Goal: Task Accomplishment & Management: Complete application form

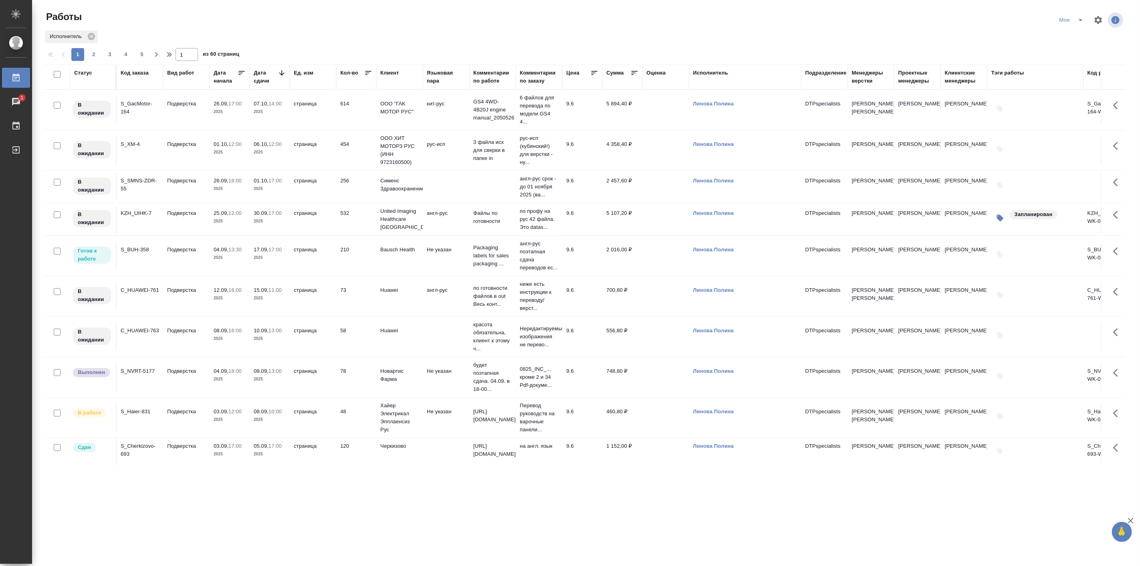
scroll to position [148, 0]
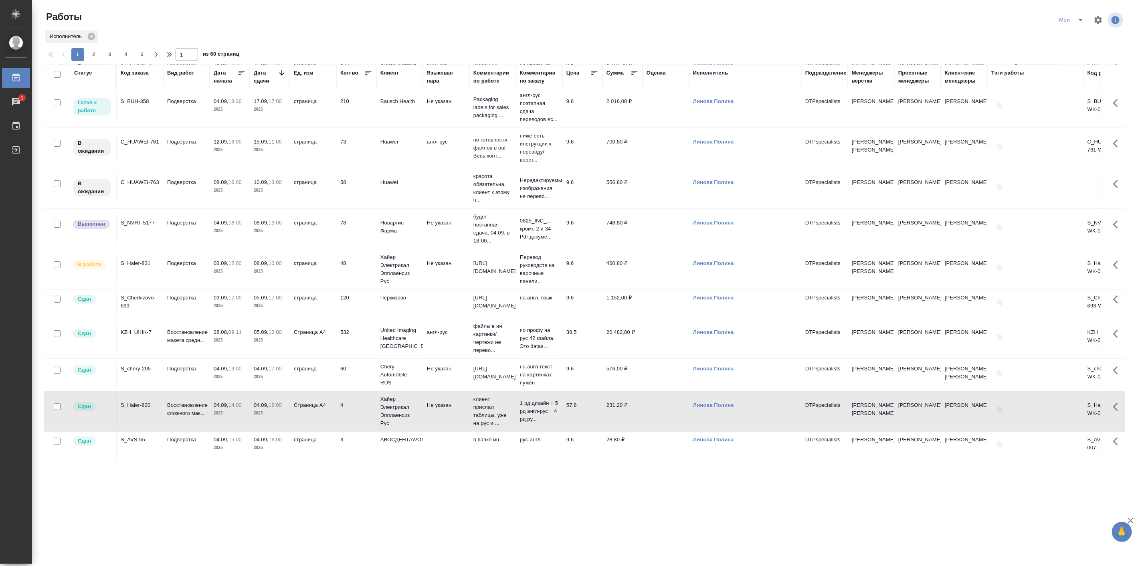
click at [207, 269] on td "Подверстка" at bounding box center [186, 269] width 47 height 28
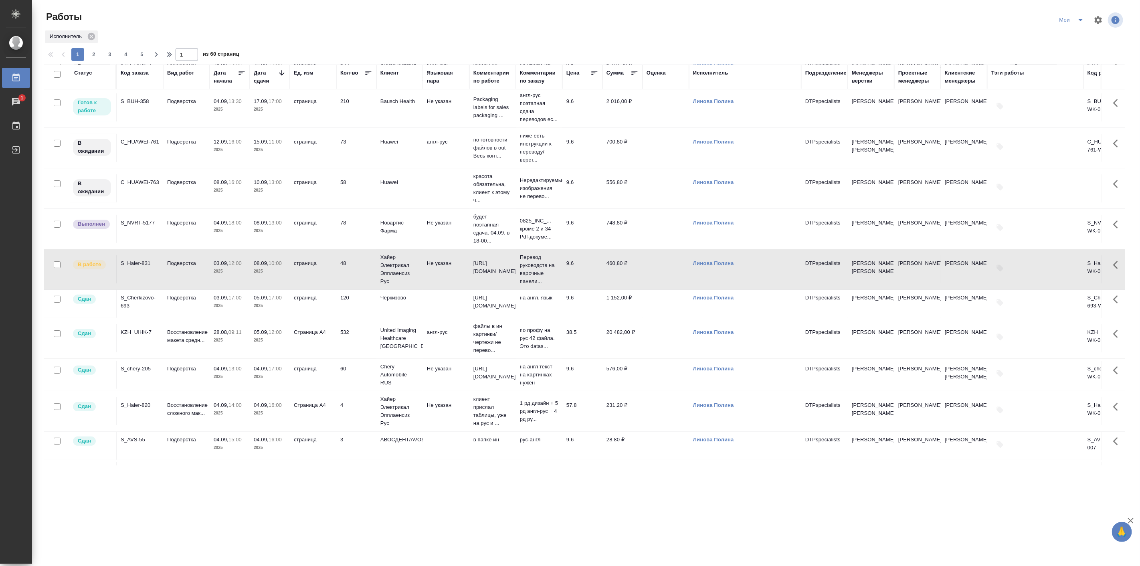
click at [207, 269] on td "Подверстка" at bounding box center [186, 269] width 47 height 28
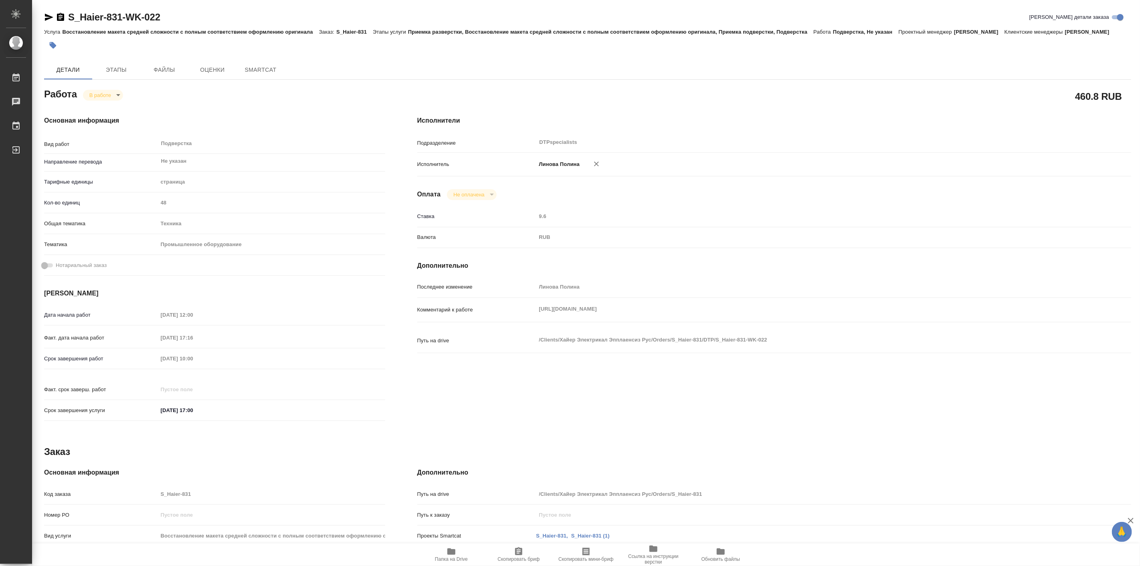
type textarea "x"
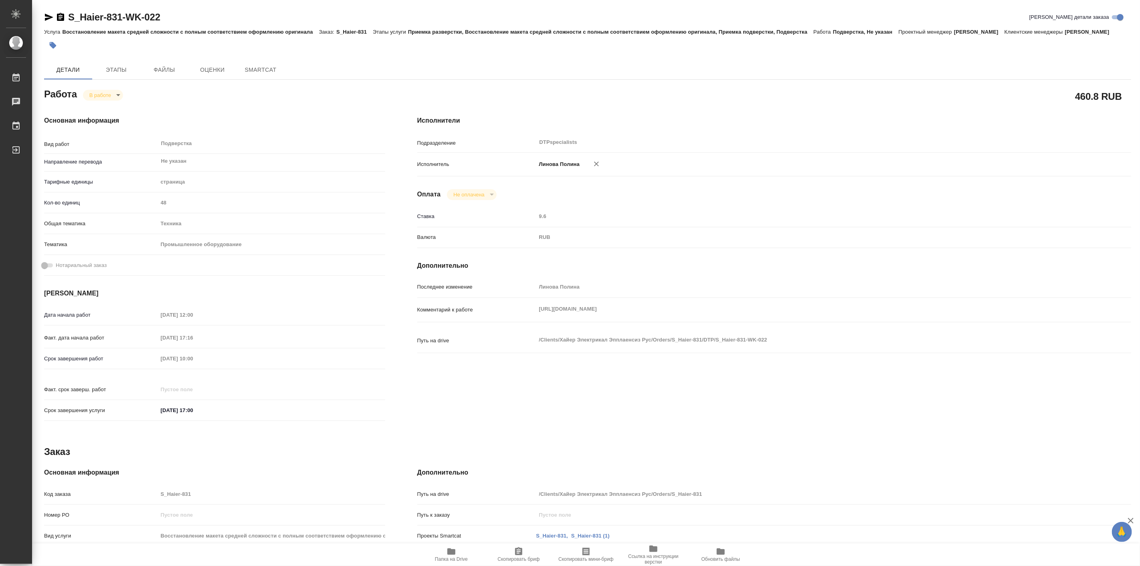
type textarea "x"
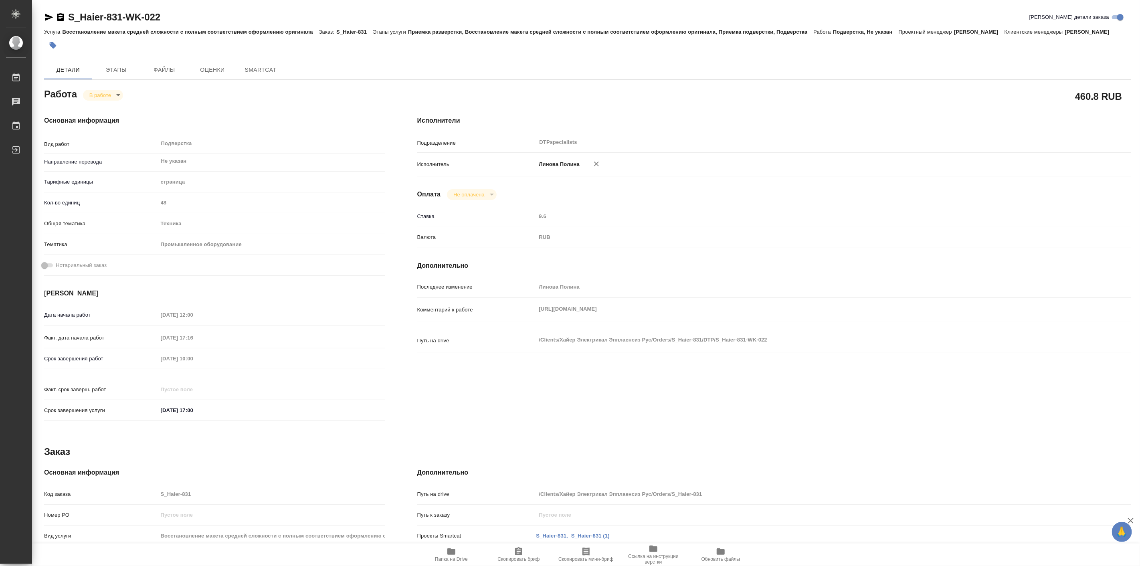
type textarea "x"
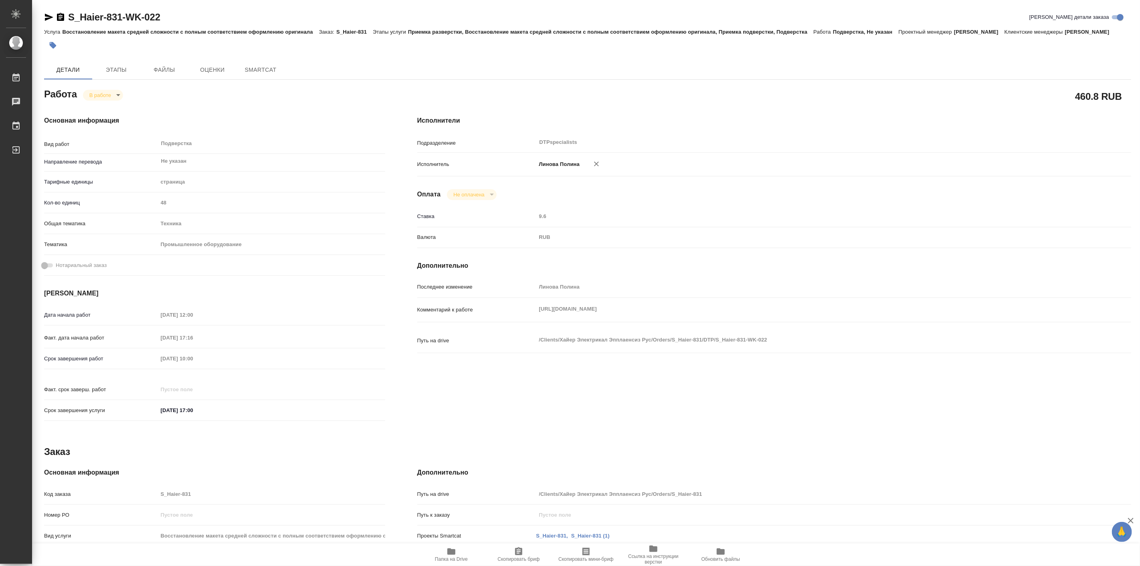
type textarea "x"
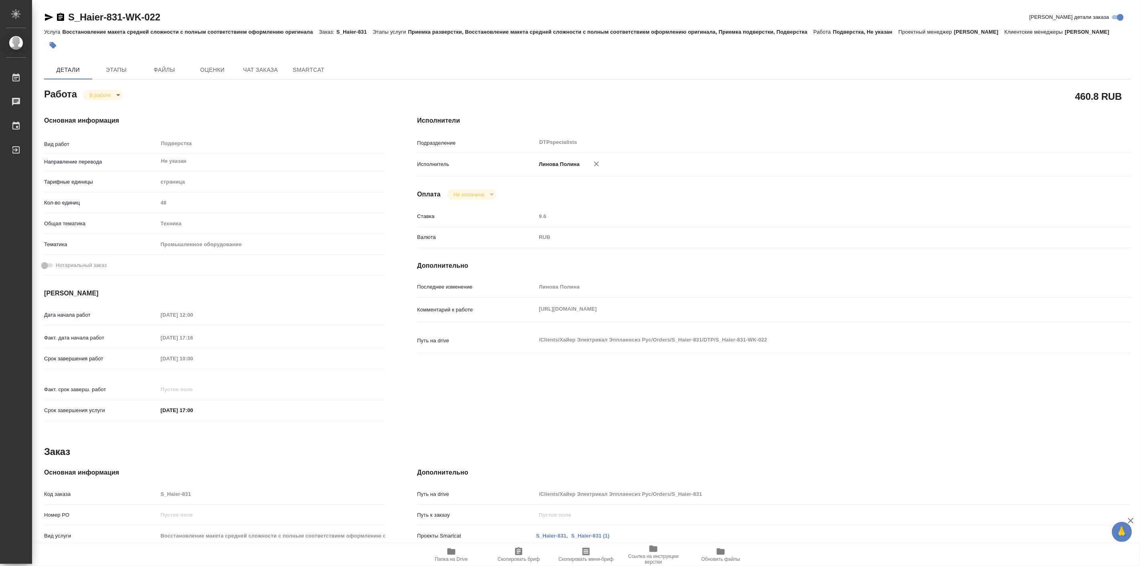
type textarea "x"
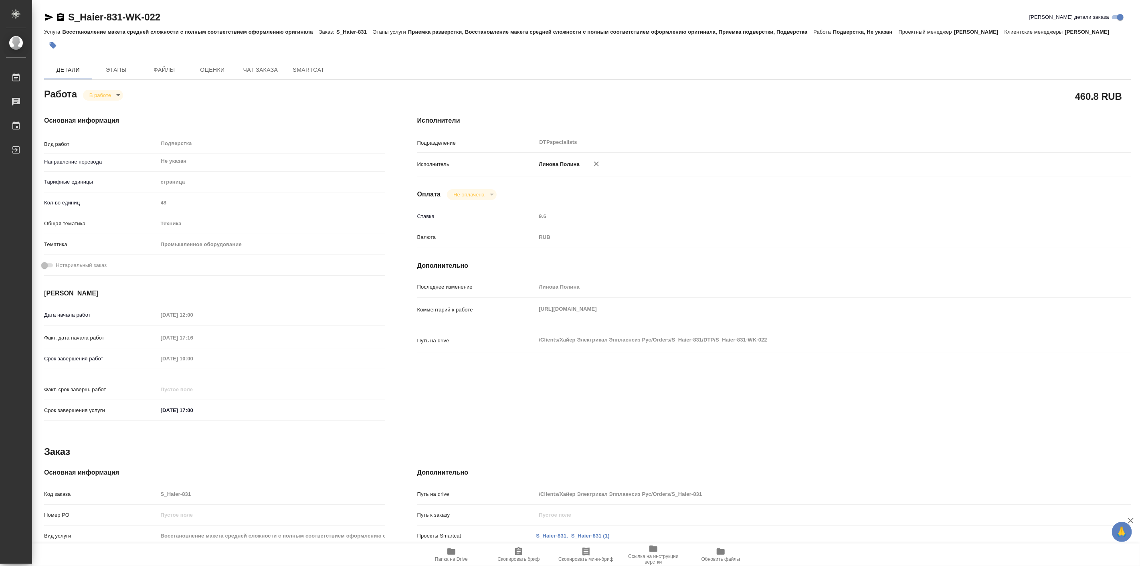
type textarea "x"
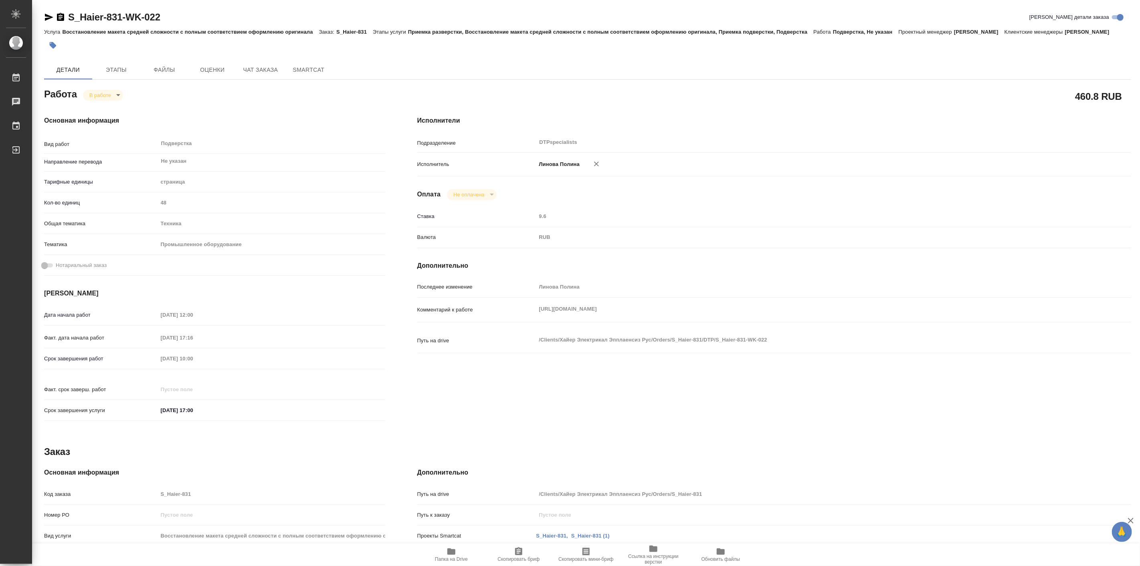
type textarea "x"
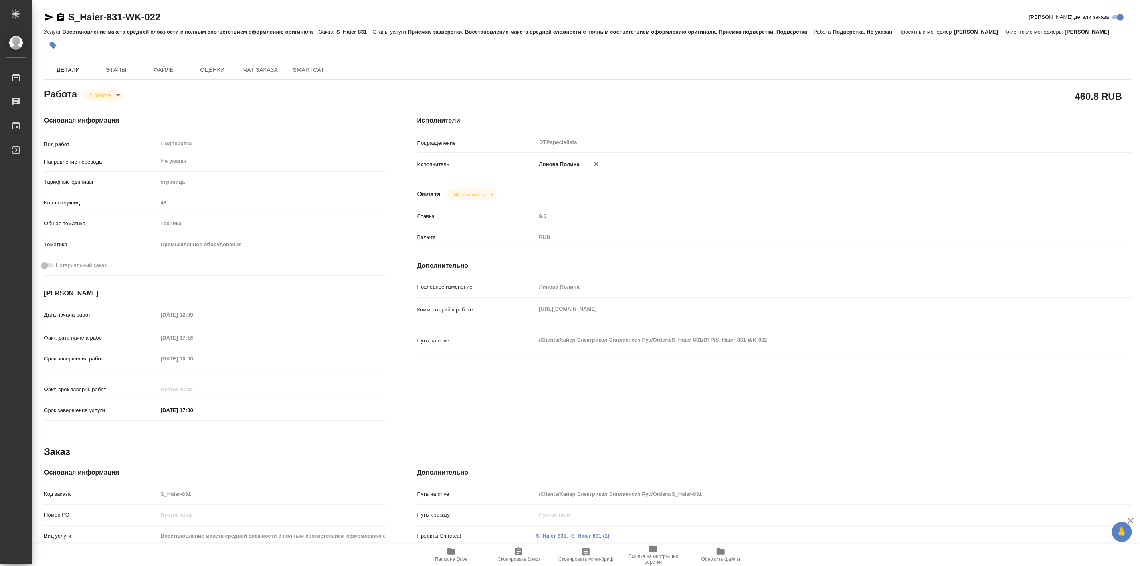
click at [448, 551] on icon "button" at bounding box center [451, 551] width 8 height 6
type textarea "x"
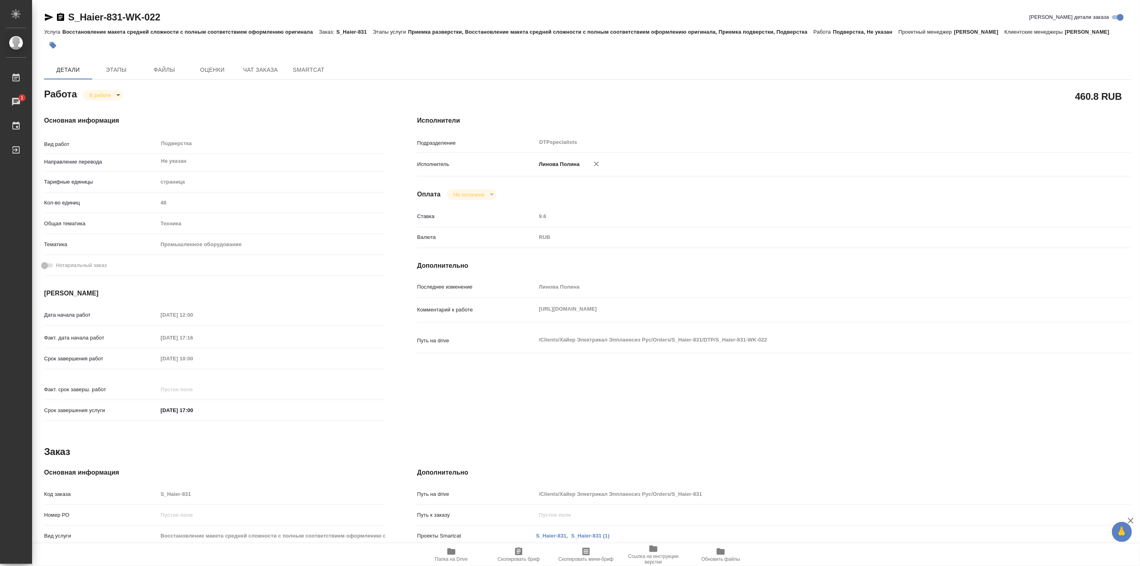
type textarea "x"
click at [108, 91] on body "🙏 .cls-1 fill:#fff; AWATERA [PERSON_NAME] Работы 1 Чаты График Выйти S_Haier-83…" at bounding box center [570, 283] width 1140 height 566
click at [113, 110] on button "Выполнен" at bounding box center [103, 108] width 29 height 9
type textarea "x"
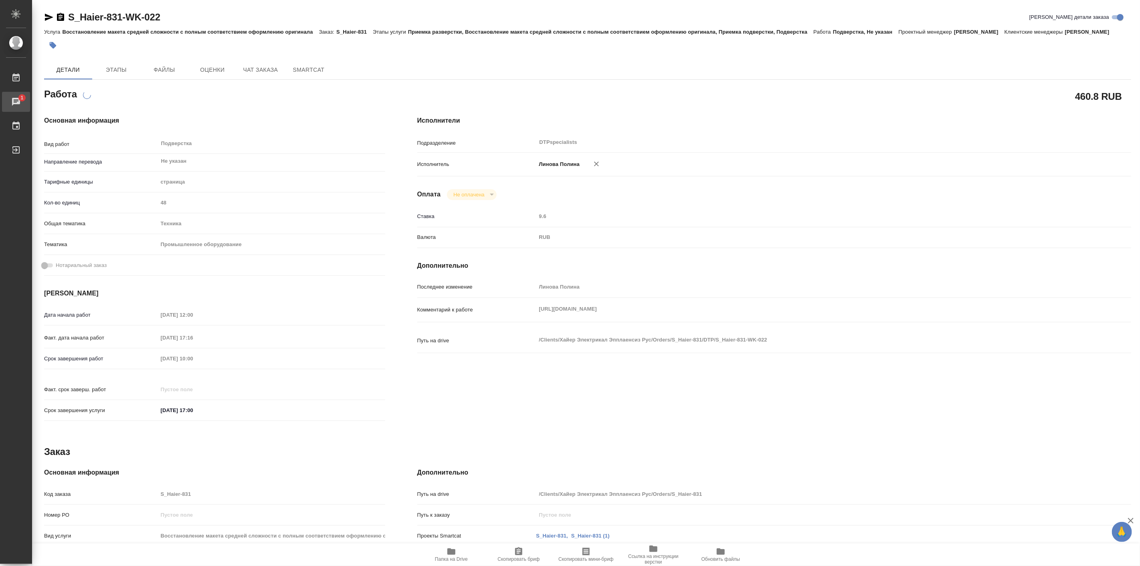
type textarea "x"
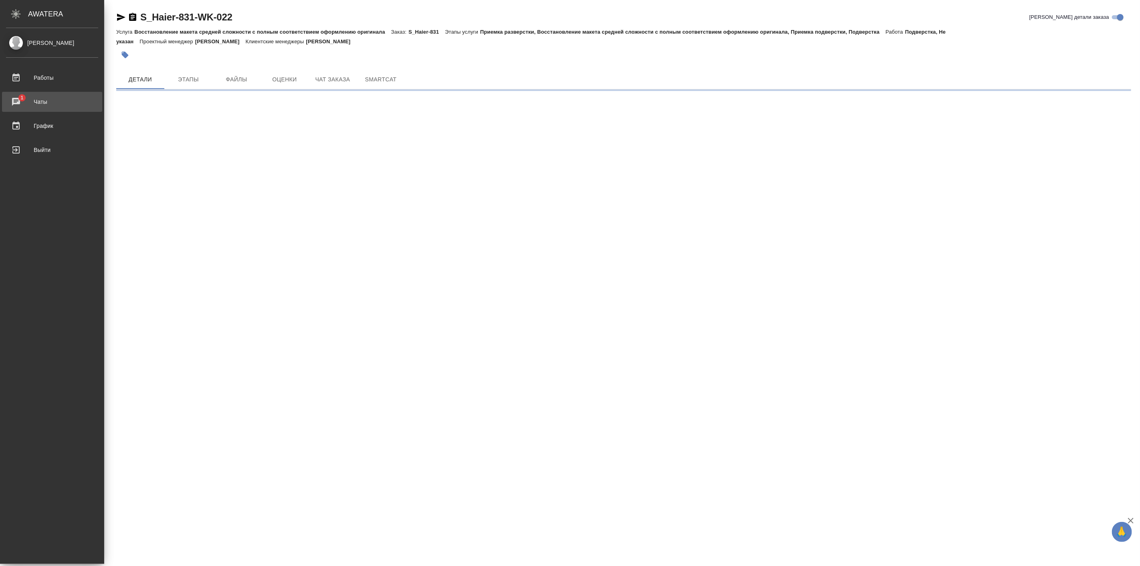
click at [25, 107] on div "Чаты" at bounding box center [52, 102] width 92 height 12
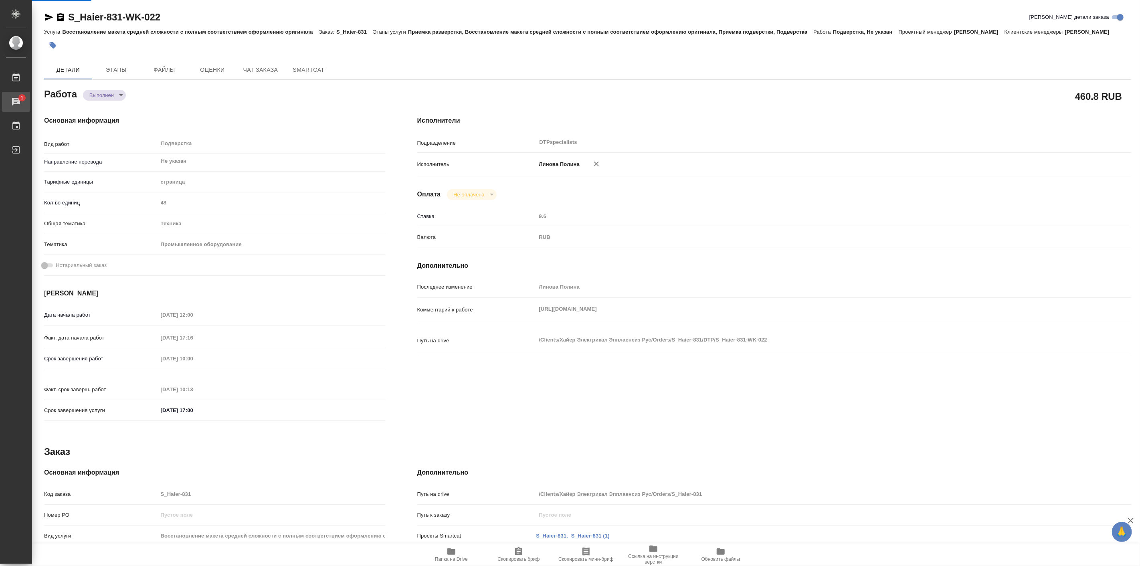
type textarea "x"
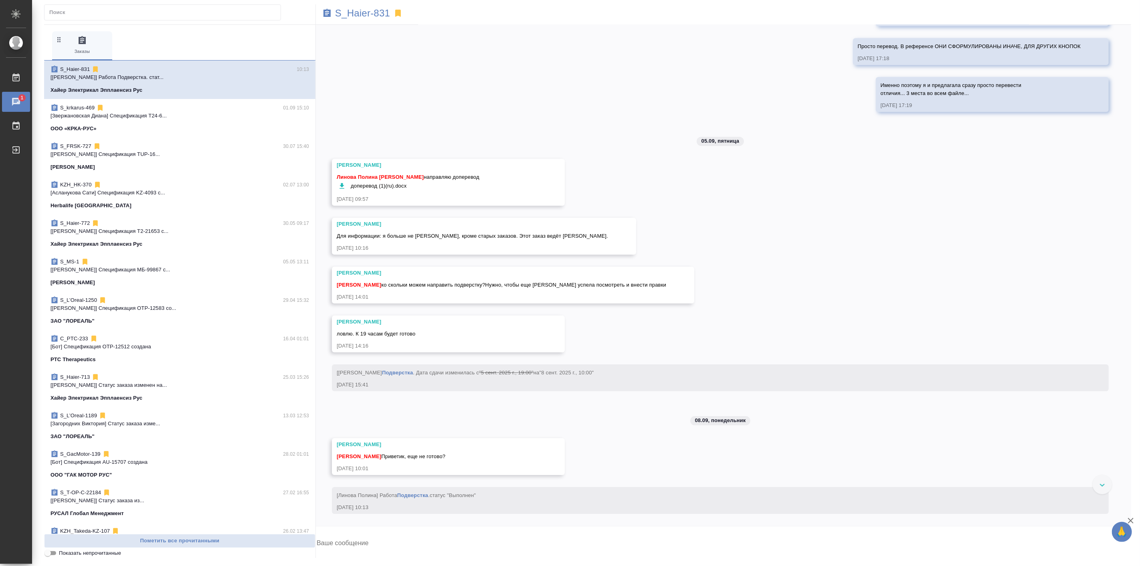
scroll to position [7237, 0]
